Goal: Register for event/course

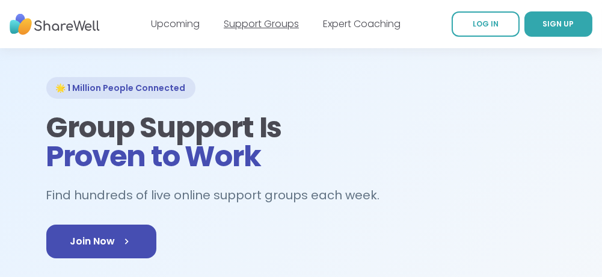
click at [254, 28] on link "Support Groups" at bounding box center [261, 24] width 75 height 14
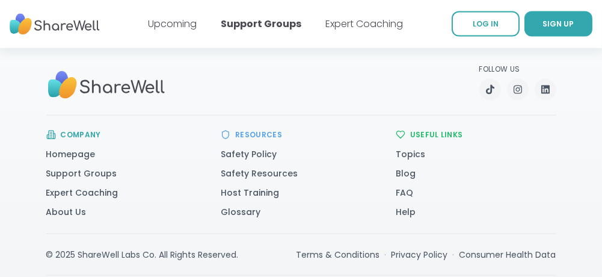
scroll to position [3616, 0]
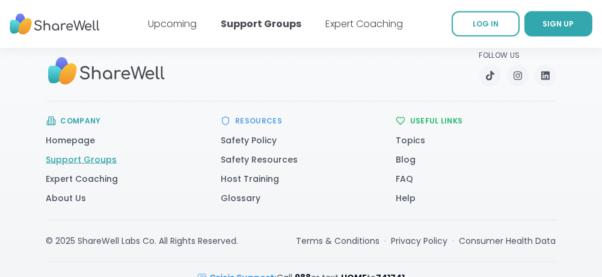
click at [72, 153] on link "Support Groups" at bounding box center [81, 159] width 71 height 12
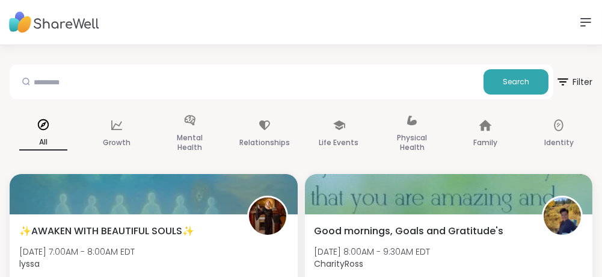
click at [587, 21] on icon at bounding box center [586, 22] width 14 height 14
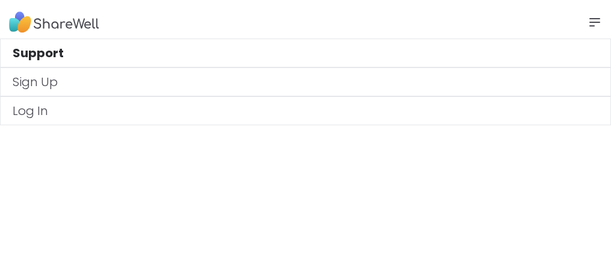
click at [46, 85] on link "Sign Up" at bounding box center [305, 81] width 611 height 29
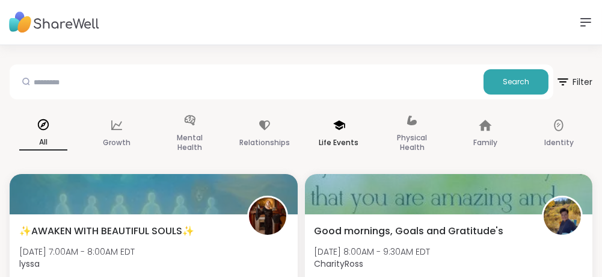
click at [327, 141] on p "Life Events" at bounding box center [339, 142] width 40 height 14
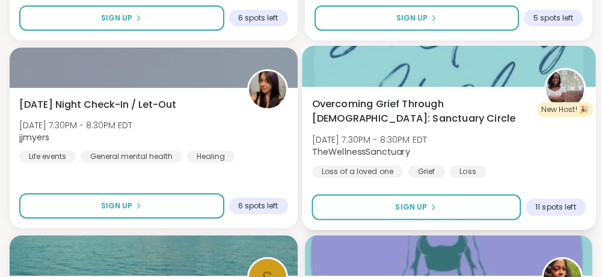
scroll to position [722, 0]
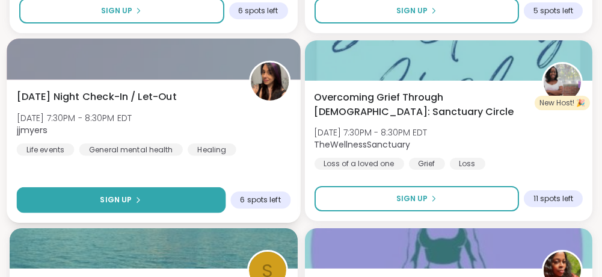
click at [143, 197] on button "Sign Up" at bounding box center [121, 200] width 209 height 26
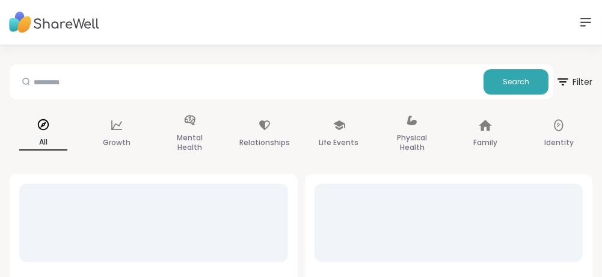
scroll to position [7, 0]
